Goal: Information Seeking & Learning: Learn about a topic

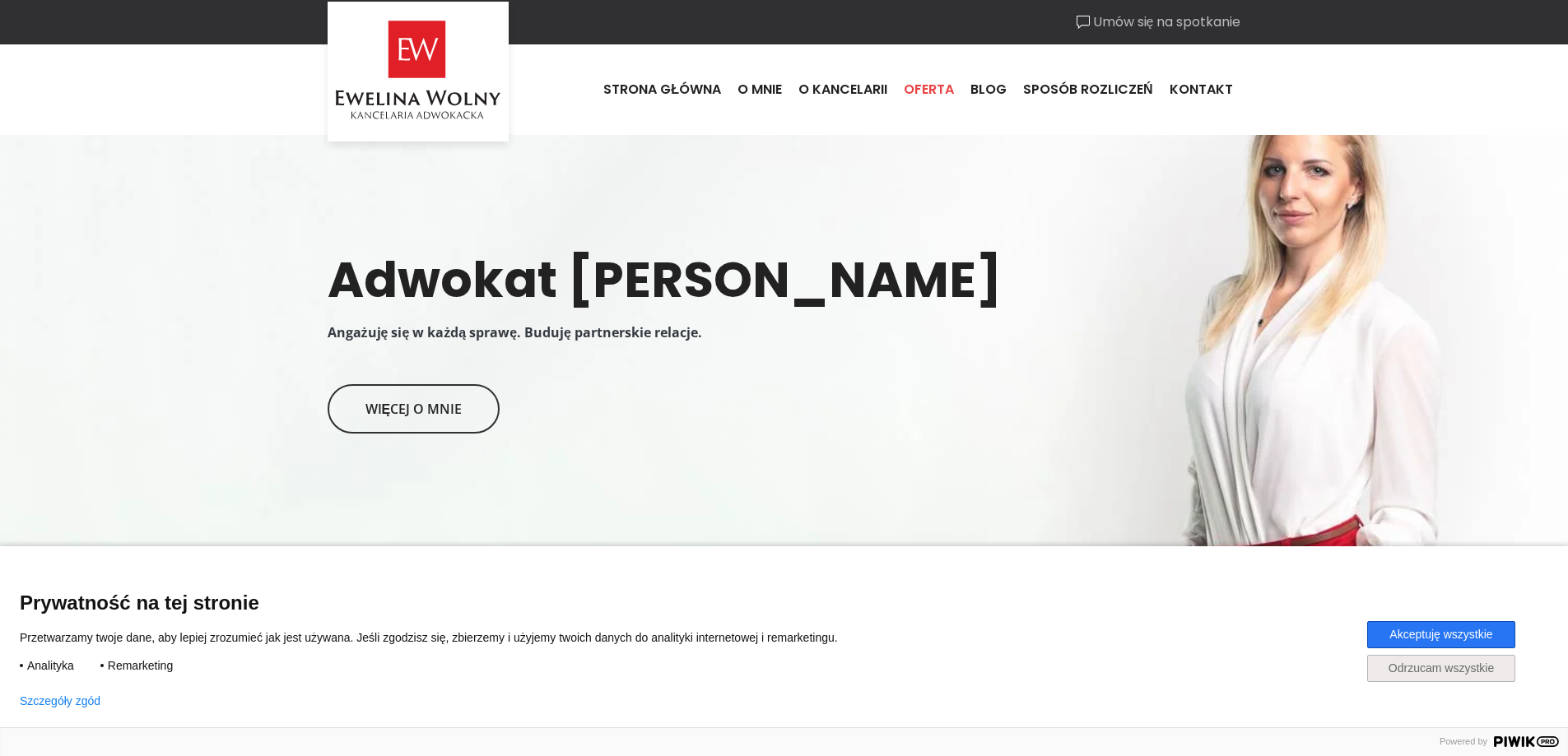
click at [942, 92] on link "Oferta" at bounding box center [929, 89] width 66 height 45
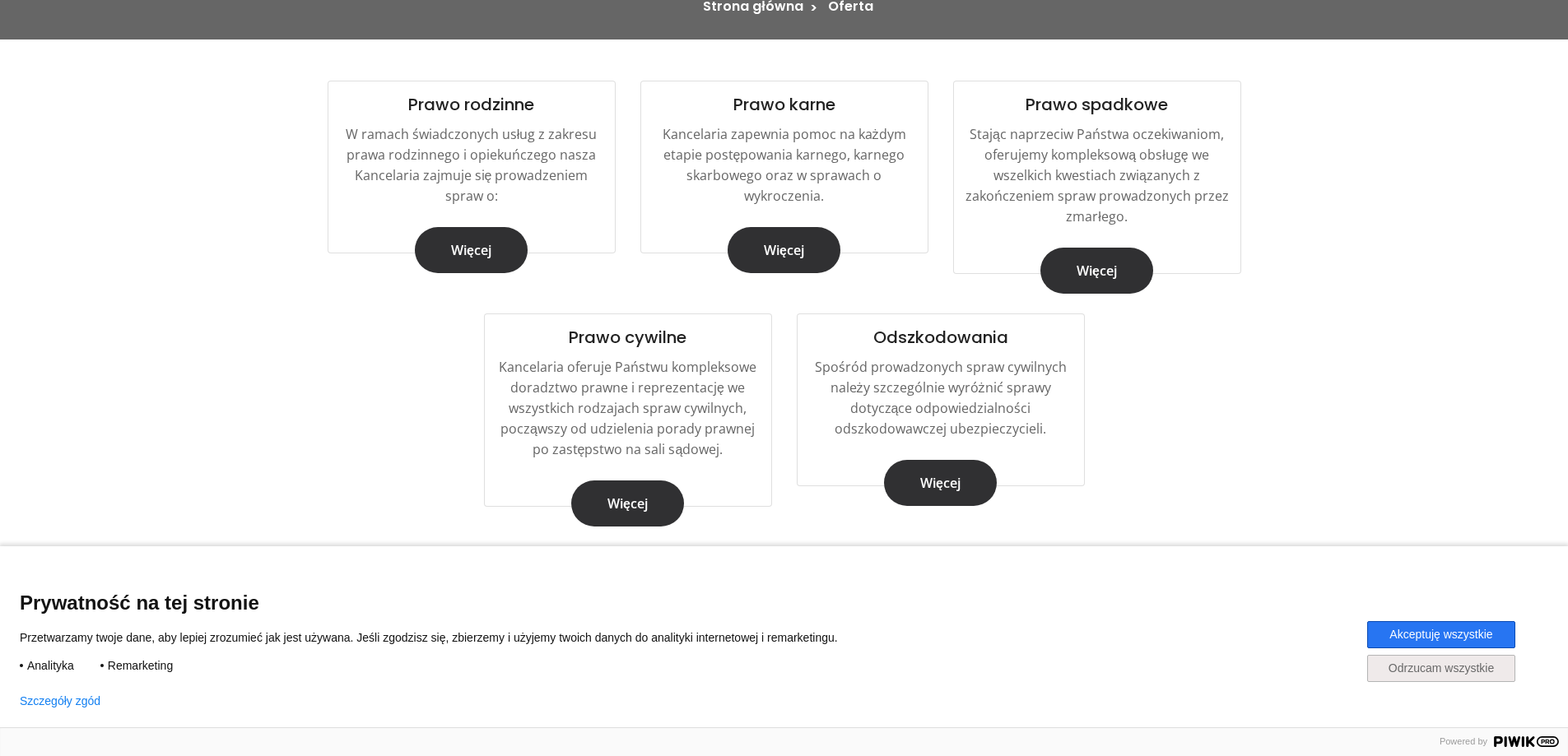
scroll to position [247, 0]
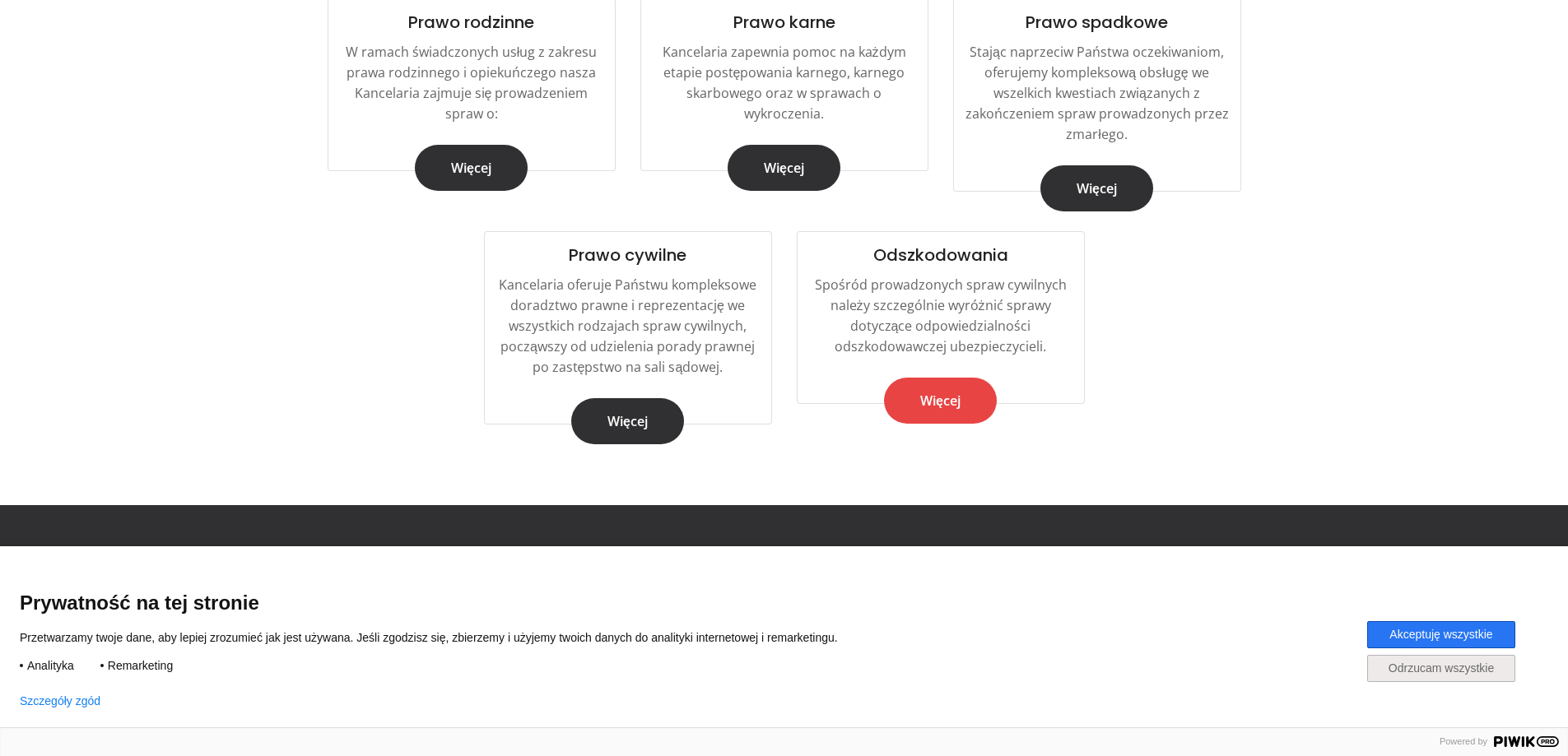
click at [944, 402] on link "Więcej" at bounding box center [940, 400] width 113 height 46
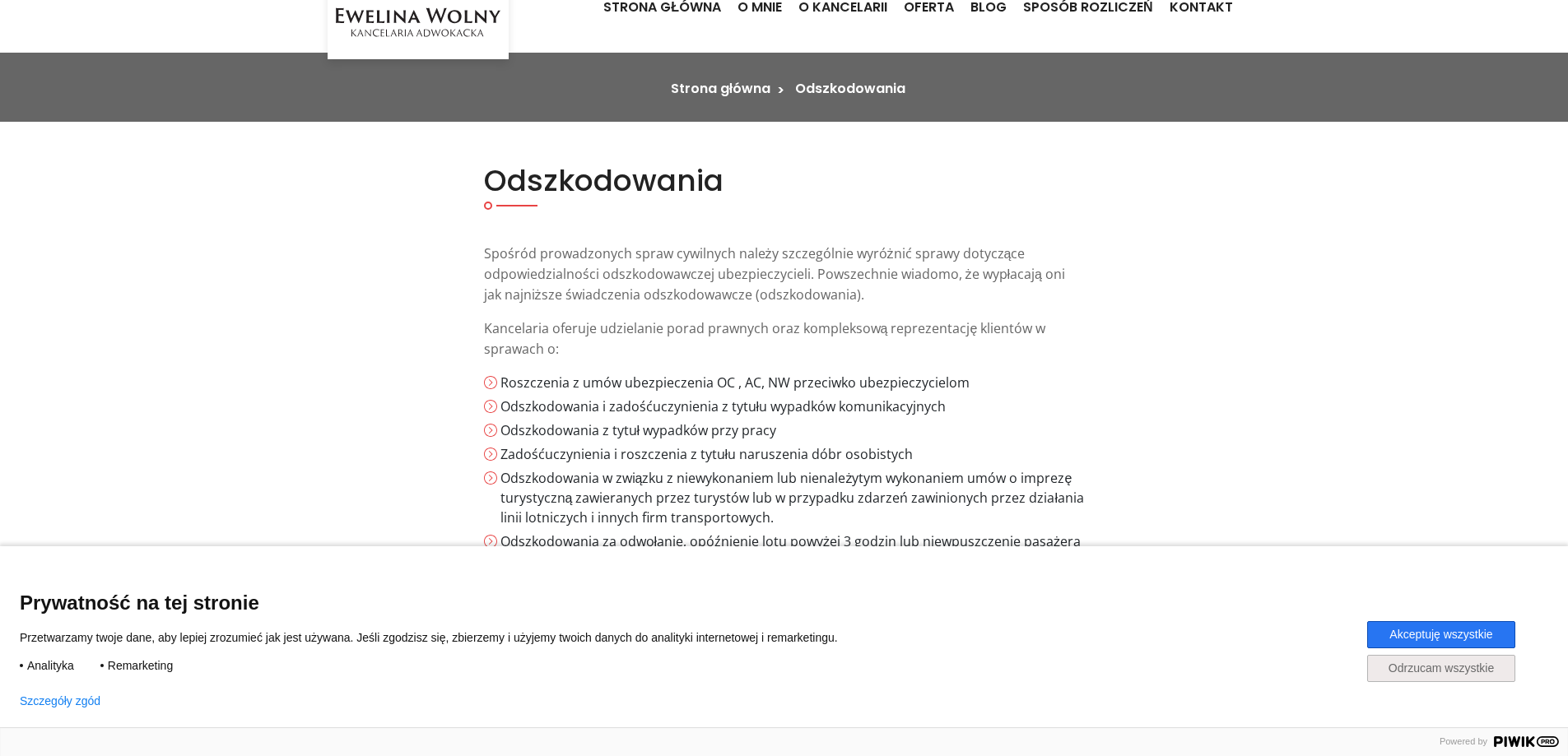
click at [20, 111] on section "Strona główna Odszkodowania" at bounding box center [784, 87] width 1568 height 69
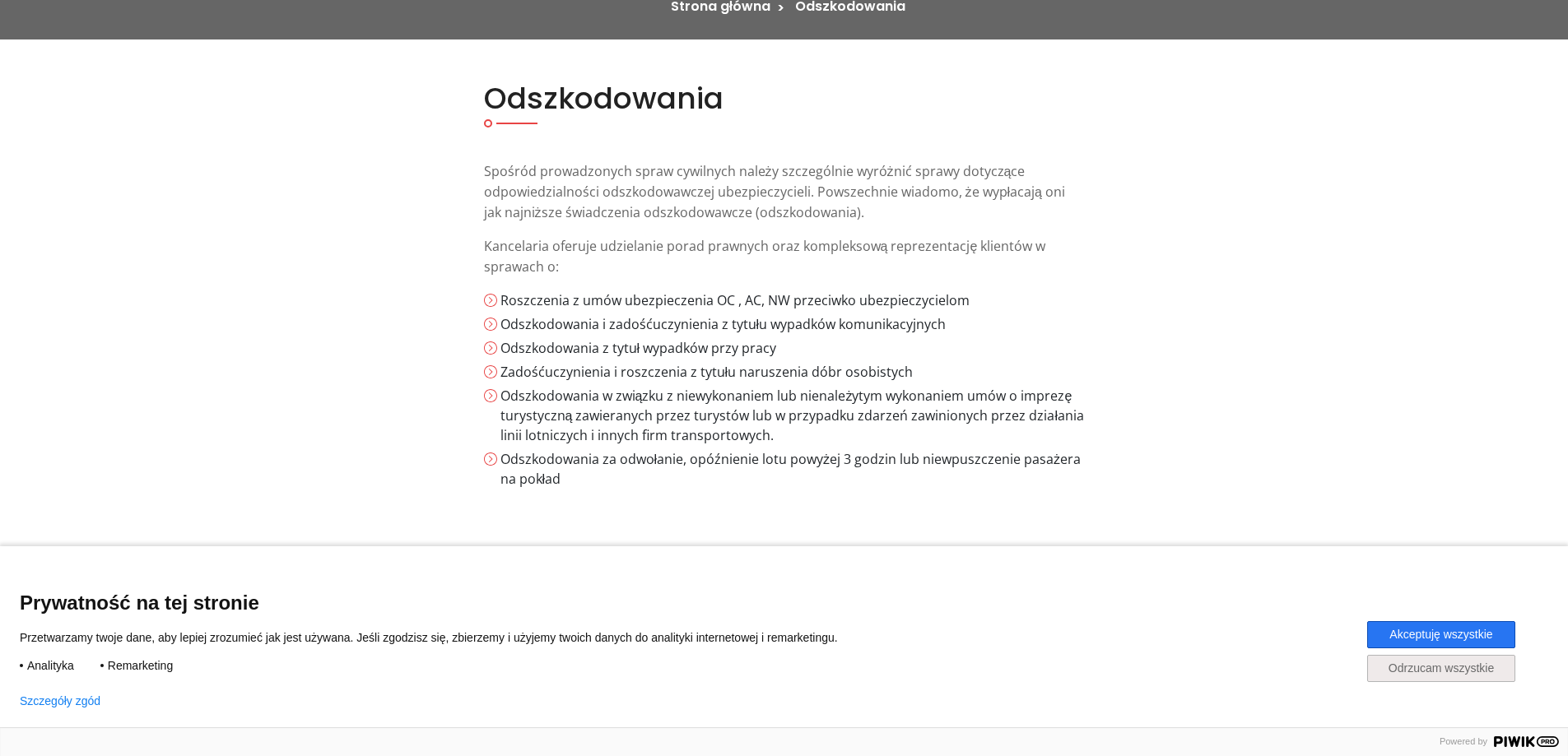
click at [23, 71] on section "Odszkodowania Spośród prowadzonych spraw cywilnych należy szczególnie wyróżnić …" at bounding box center [784, 305] width 1568 height 531
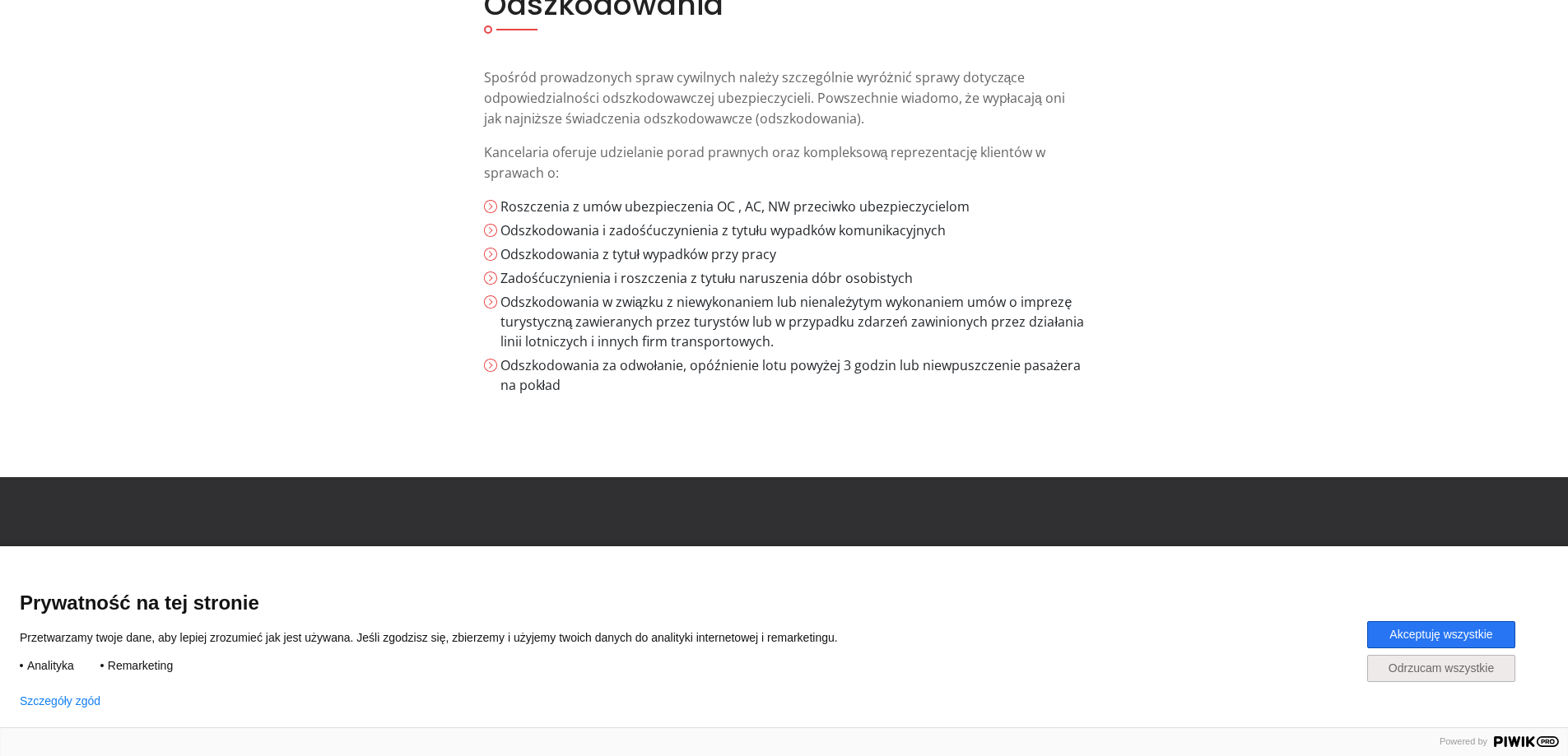
scroll to position [94, 0]
